Goal: Information Seeking & Learning: Learn about a topic

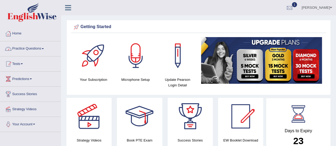
click at [20, 61] on link "Tests" at bounding box center [30, 63] width 61 height 13
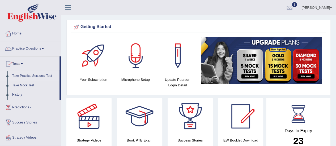
click at [26, 77] on link "Take Practice Sectional Test" at bounding box center [35, 76] width 50 height 10
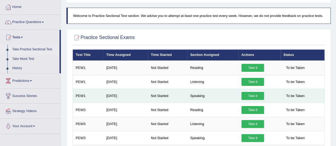
click at [259, 96] on link "Take it" at bounding box center [252, 96] width 23 height 8
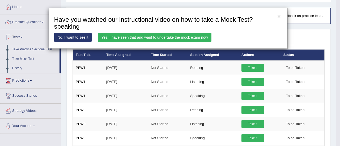
click at [183, 40] on link "Yes, I have seen that and want to undertake the mock exam now" at bounding box center [154, 37] width 113 height 9
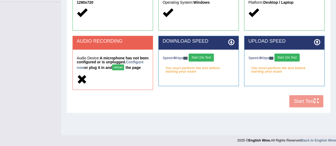
scroll to position [132, 0]
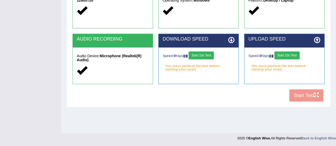
click at [194, 56] on button "Start 10s Test" at bounding box center [201, 56] width 25 height 8
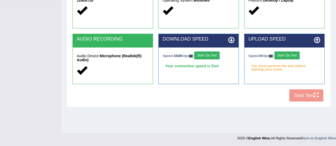
click at [297, 56] on button "Start 10s Test" at bounding box center [286, 56] width 25 height 8
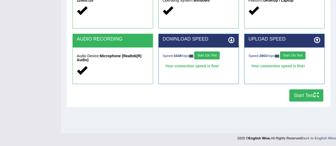
click at [308, 96] on button "Start Test" at bounding box center [306, 96] width 34 height 12
